Goal: Task Accomplishment & Management: Manage account settings

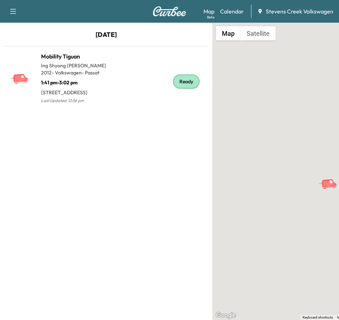
click at [172, 12] on img at bounding box center [170, 11] width 34 height 10
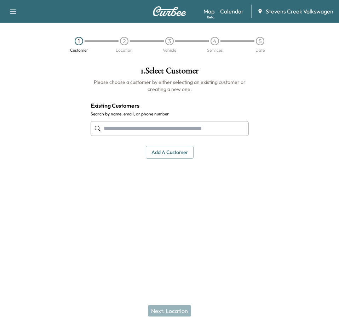
click at [15, 10] on icon "button" at bounding box center [13, 11] width 8 height 8
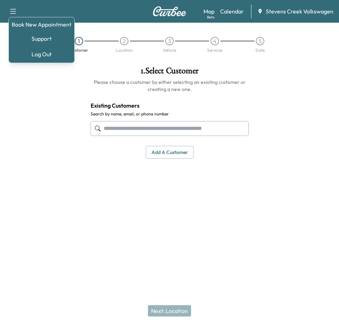
click at [55, 131] on div at bounding box center [42, 128] width 85 height 134
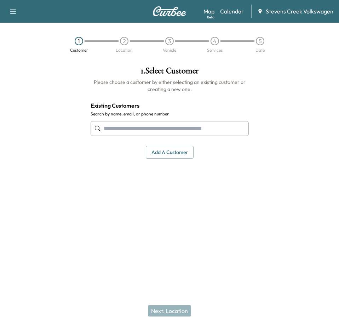
click at [164, 17] on div "Book New Appointment Support Log Out Map Beta Calendar Stevens Creek Volkswagen" at bounding box center [169, 11] width 339 height 23
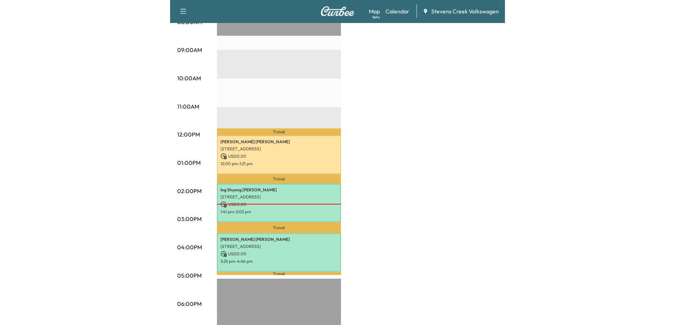
scroll to position [216, 0]
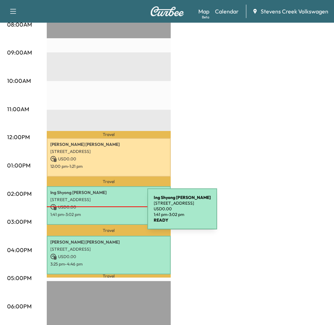
click at [94, 213] on p "1:41 pm - 3:02 pm" at bounding box center [108, 215] width 117 height 6
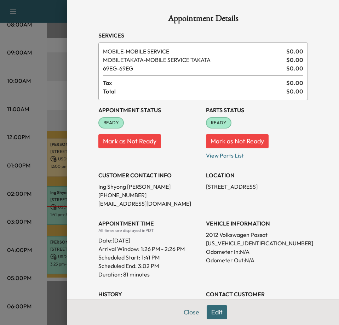
click at [56, 213] on div at bounding box center [169, 162] width 339 height 325
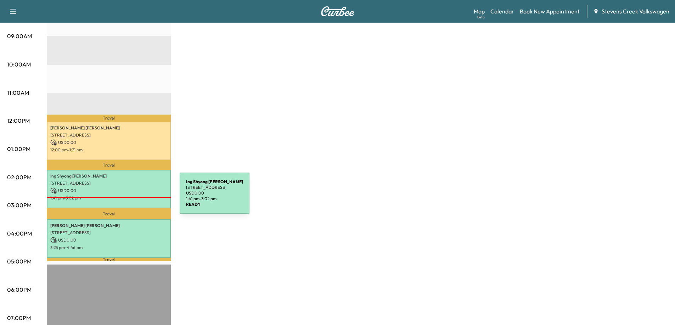
click at [126, 198] on p "1:41 pm - 3:02 pm" at bounding box center [108, 198] width 117 height 6
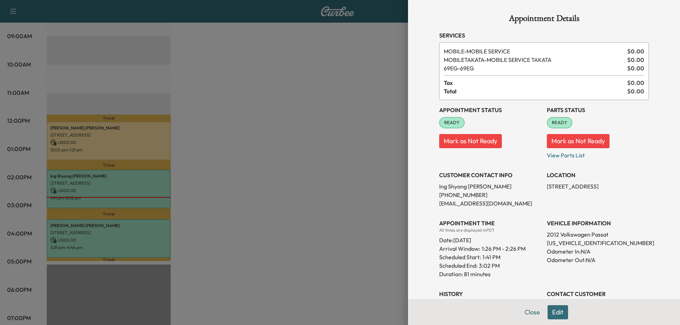
click at [127, 233] on div at bounding box center [340, 162] width 680 height 325
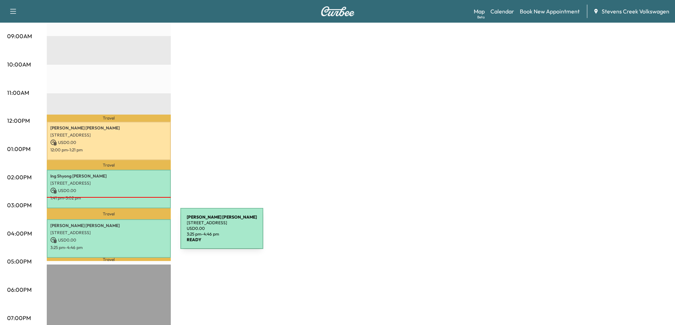
click at [127, 233] on div "[PERSON_NAME] [STREET_ADDRESS] USD 0.00 3:25 pm - 4:46 pm" at bounding box center [109, 239] width 124 height 39
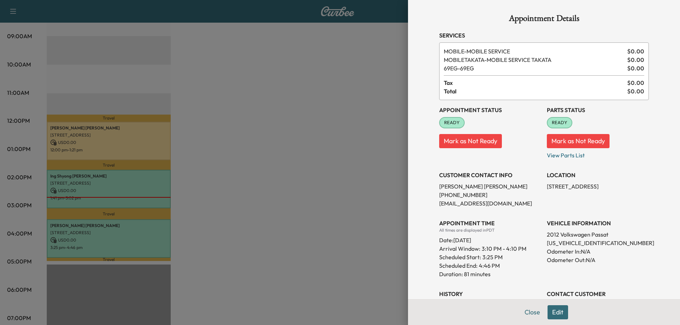
click at [228, 210] on div at bounding box center [340, 162] width 680 height 325
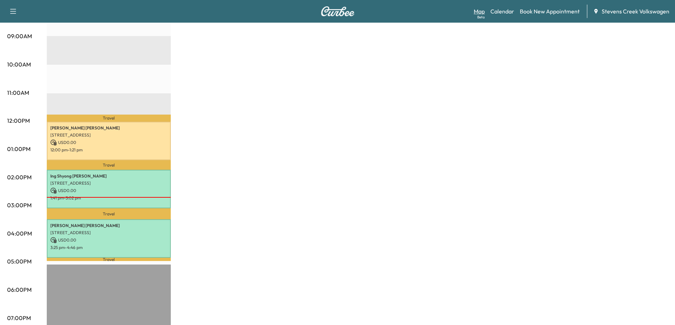
click at [339, 12] on link "Map Beta" at bounding box center [478, 11] width 11 height 8
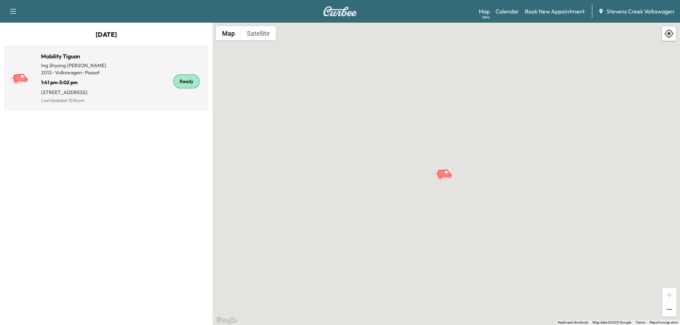
click at [191, 89] on div "Ready" at bounding box center [186, 81] width 27 height 14
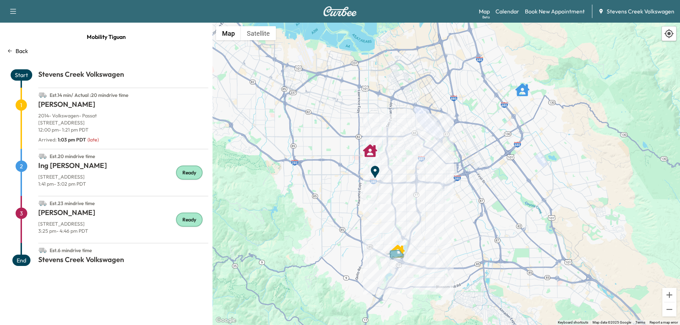
click at [20, 49] on p "Back" at bounding box center [22, 51] width 12 height 8
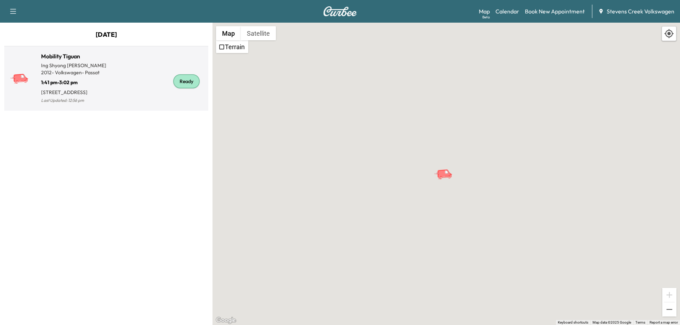
click at [129, 91] on div "Ready" at bounding box center [155, 81] width 99 height 47
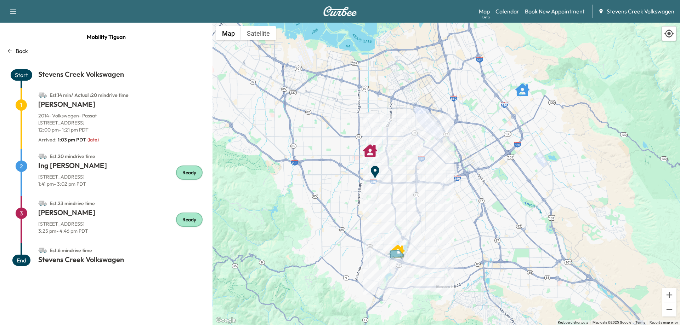
click at [23, 51] on p "Back" at bounding box center [22, 51] width 12 height 8
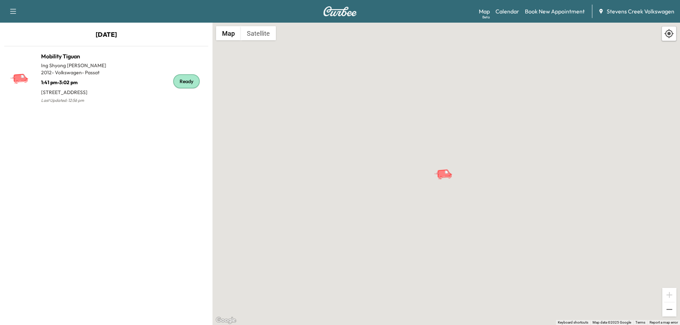
click at [14, 7] on icon "button" at bounding box center [13, 11] width 8 height 8
click at [187, 38] on p "[DATE]" at bounding box center [106, 36] width 212 height 13
click at [339, 11] on img at bounding box center [340, 11] width 34 height 10
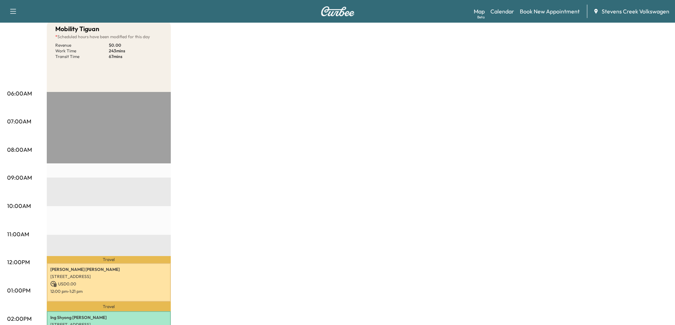
scroll to position [212, 0]
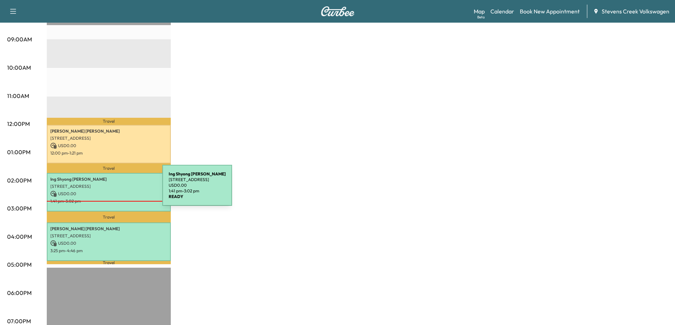
click at [109, 191] on p "USD 0.00" at bounding box center [108, 194] width 117 height 6
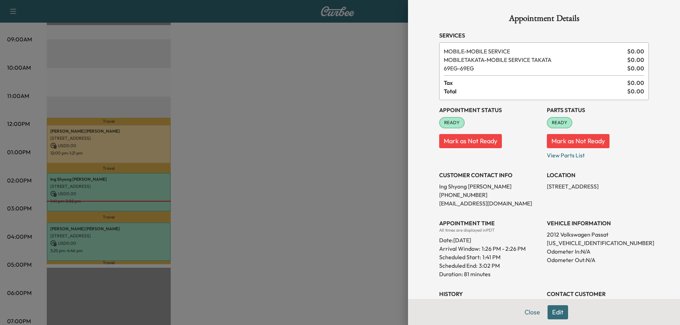
drag, startPoint x: 539, startPoint y: 187, endPoint x: 636, endPoint y: 189, distance: 97.7
click at [638, 186] on div "Appointment Status READY Mark as Not Ready Parts Status READY Mark as Not Ready…" at bounding box center [544, 217] width 210 height 235
click at [631, 191] on p "[STREET_ADDRESS]" at bounding box center [598, 186] width 102 height 8
click at [259, 227] on div at bounding box center [340, 162] width 680 height 325
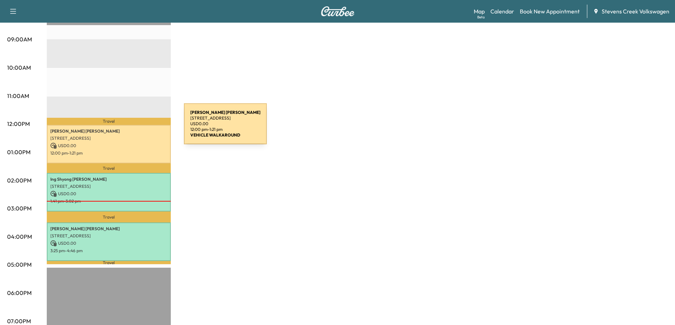
click at [131, 129] on p "Daniel Davis" at bounding box center [108, 132] width 117 height 6
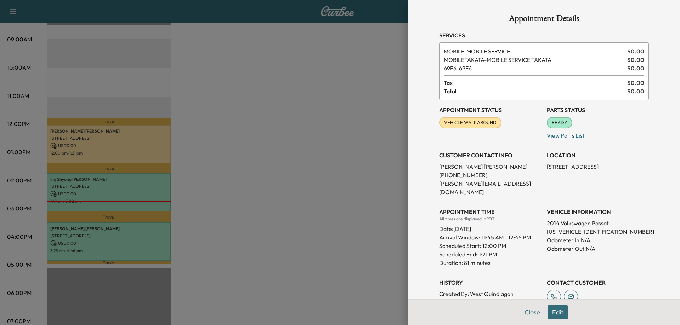
click at [323, 186] on div at bounding box center [340, 162] width 680 height 325
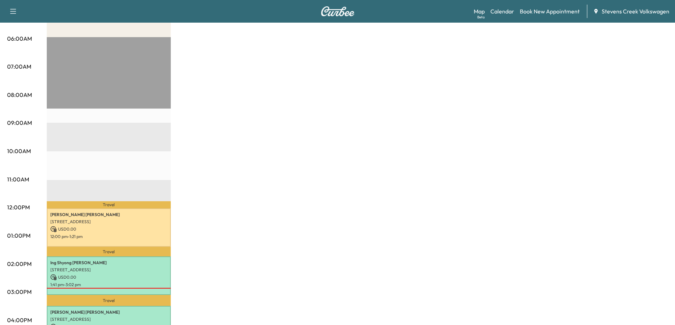
scroll to position [35, 0]
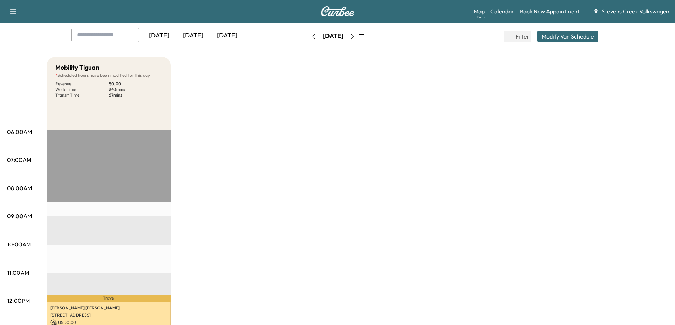
click at [355, 36] on icon "button" at bounding box center [352, 37] width 6 height 6
